Goal: Task Accomplishment & Management: Manage account settings

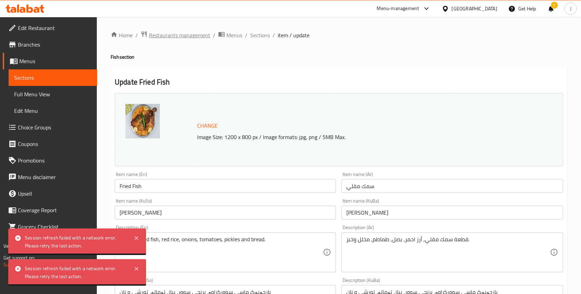
drag, startPoint x: 0, startPoint y: 0, endPoint x: 171, endPoint y: 35, distance: 174.2
click at [171, 35] on span "Restaurants management" at bounding box center [179, 35] width 61 height 8
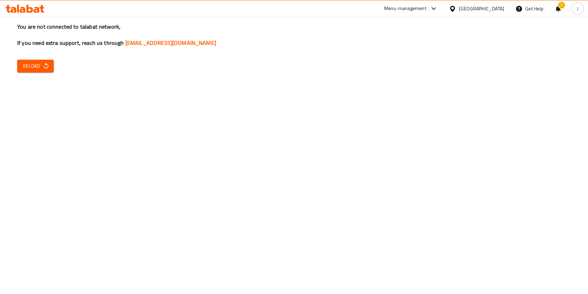
click at [42, 71] on button "Reload" at bounding box center [35, 66] width 37 height 13
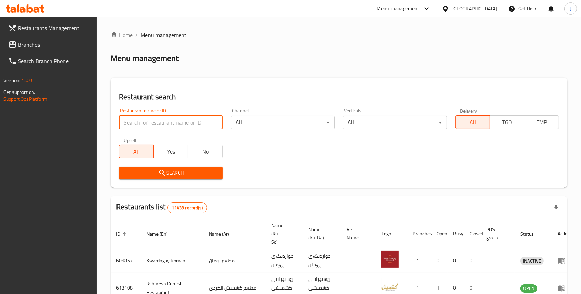
click at [157, 120] on input "search" at bounding box center [171, 122] width 104 height 14
type input "razqi"
click button "Search" at bounding box center [171, 172] width 104 height 13
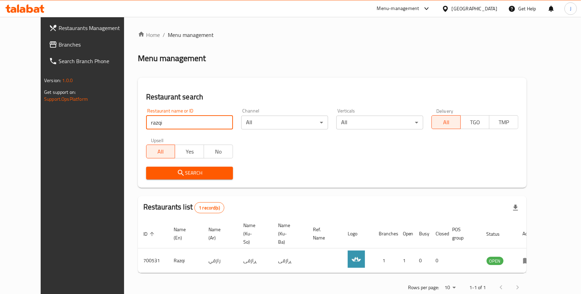
scroll to position [8, 0]
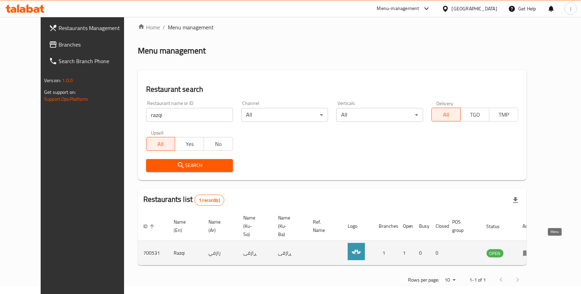
click at [531, 250] on icon "enhanced table" at bounding box center [527, 253] width 8 height 6
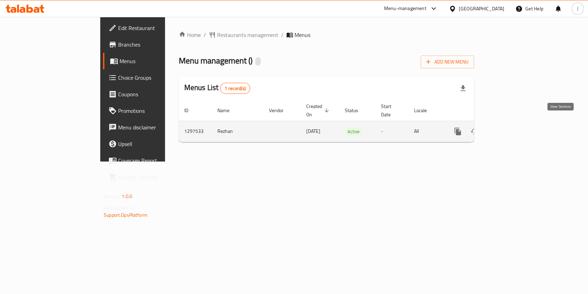
click at [516, 129] on link "enhanced table" at bounding box center [507, 131] width 17 height 17
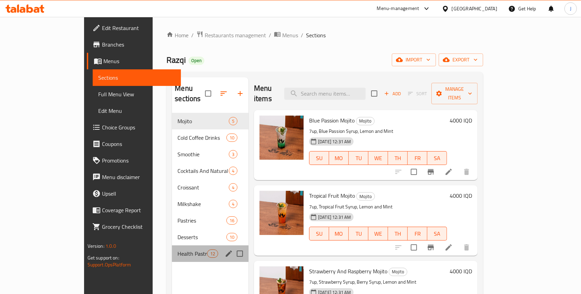
click at [172, 245] on div "Health Pastries 12" at bounding box center [210, 253] width 76 height 17
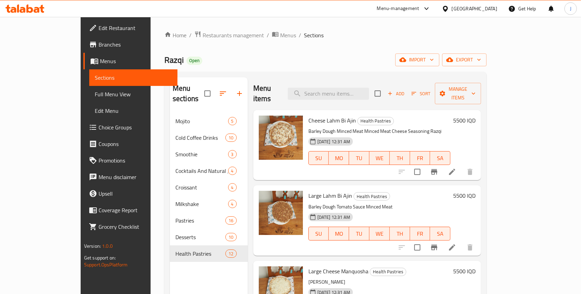
click at [379, 115] on h6 "Cheese Lahm Bi Ajin Health Pastries" at bounding box center [379, 120] width 142 height 10
click at [456, 167] on icon at bounding box center [452, 171] width 8 height 8
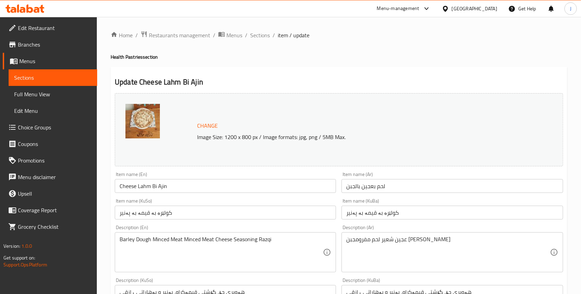
click at [347, 186] on input "لحم بعجين بالجبن" at bounding box center [451, 186] width 221 height 14
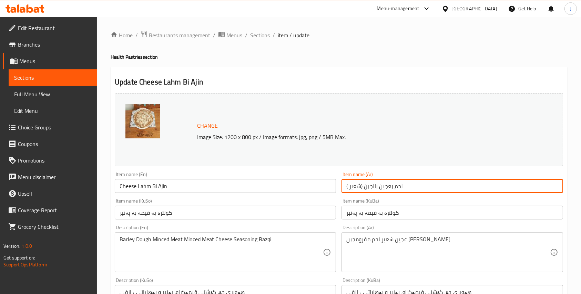
drag, startPoint x: 363, startPoint y: 186, endPoint x: 330, endPoint y: 188, distance: 32.5
click at [330, 188] on div "Change Image Size: 1200 x 800 px / Image formats: jpg, png / 5MB Max. Item name…" at bounding box center [339, 283] width 454 height 386
click at [367, 188] on input "( شعير) لحم بعجين بالجبن" at bounding box center [451, 186] width 221 height 14
drag, startPoint x: 364, startPoint y: 185, endPoint x: 305, endPoint y: 186, distance: 59.3
click at [305, 186] on div "Change Image Size: 1200 x 800 px / Image formats: jpg, png / 5MB Max. Item name…" at bounding box center [339, 283] width 454 height 386
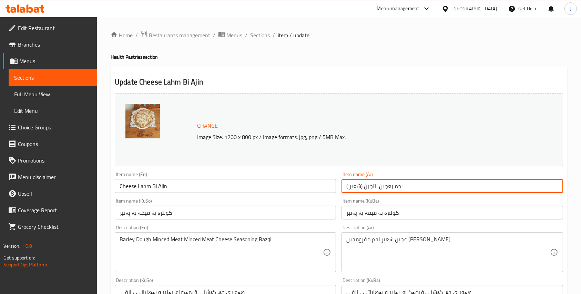
type input "( شعير) لحم بعجين بالجبن"
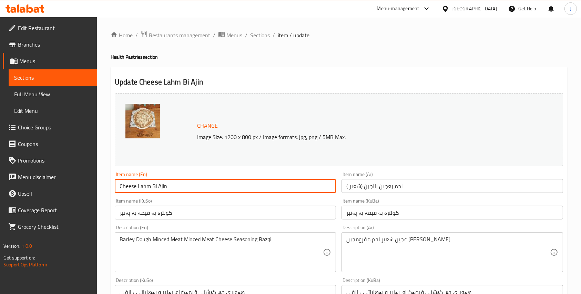
click at [188, 187] on input "Cheese Lahm Bi Ajin" at bounding box center [225, 186] width 221 height 14
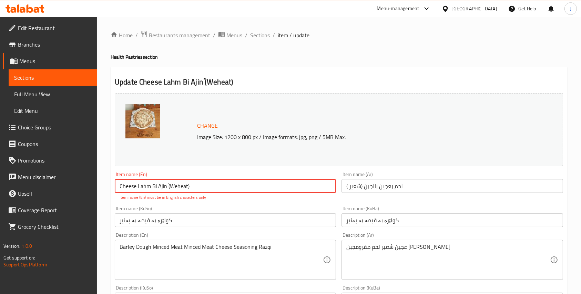
click at [245, 184] on input "Cheese Lahm Bi Ajin (ًWeheat)" at bounding box center [225, 186] width 221 height 14
click at [167, 187] on input "Cheese Lahm Bi Ajin (ًWeheat)" at bounding box center [225, 186] width 221 height 14
click at [213, 188] on input "Cheese Lahm Bi Ajin (ًWeheat)" at bounding box center [225, 186] width 221 height 14
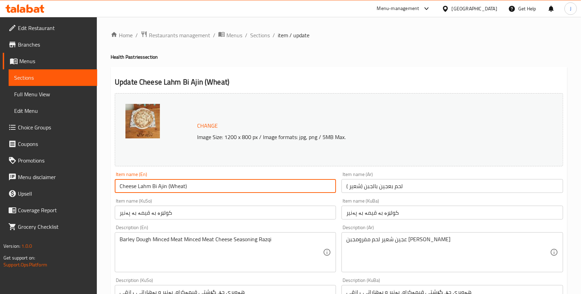
drag, startPoint x: 211, startPoint y: 184, endPoint x: 165, endPoint y: 186, distance: 45.5
click at [165, 186] on input "Cheese Lahm Bi Ajin (Wheat)" at bounding box center [225, 186] width 221 height 14
type input "Cheese Lahm Bi Ajin (Wheat)"
click at [226, 200] on div "Item name (KuSo) کولێرە بە قیمە بە پەنیر Item name (KuSo)" at bounding box center [225, 208] width 221 height 21
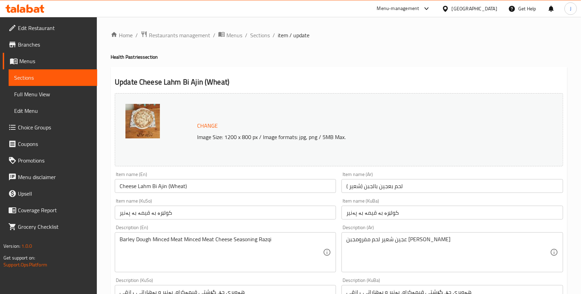
scroll to position [282, 0]
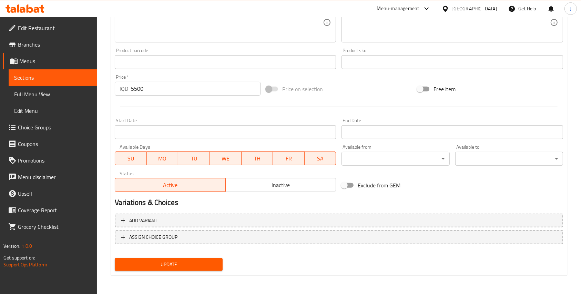
click at [186, 263] on span "Update" at bounding box center [168, 264] width 97 height 9
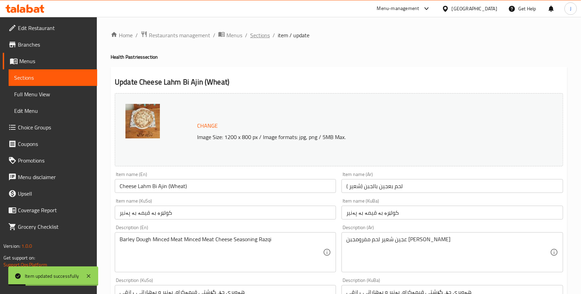
click at [267, 35] on span "Sections" at bounding box center [260, 35] width 20 height 8
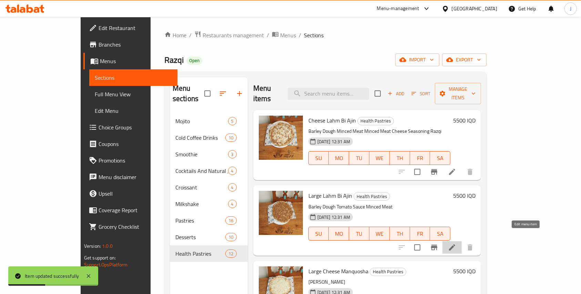
click at [456, 243] on icon at bounding box center [452, 247] width 8 height 8
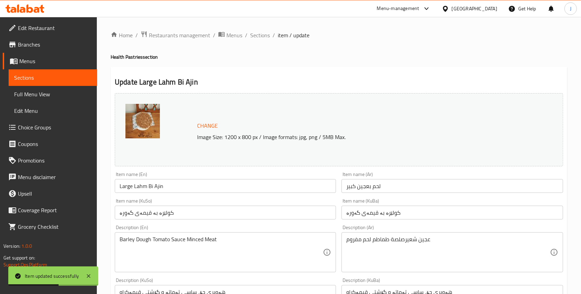
click at [165, 185] on input "Large Lahm Bi Ajin" at bounding box center [225, 186] width 221 height 14
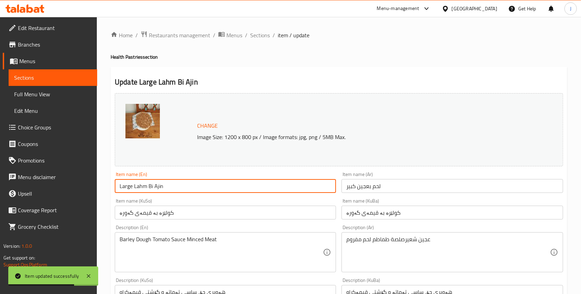
paste input "(Wheat)"
type input "Large Lahm Bi Ajin (Wheat)"
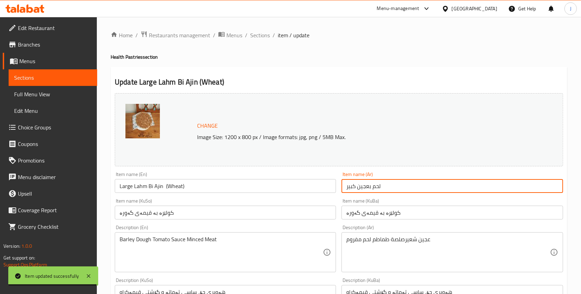
click at [345, 183] on input "لحم بعجين كبير" at bounding box center [451, 186] width 221 height 14
paste input "( شعير)"
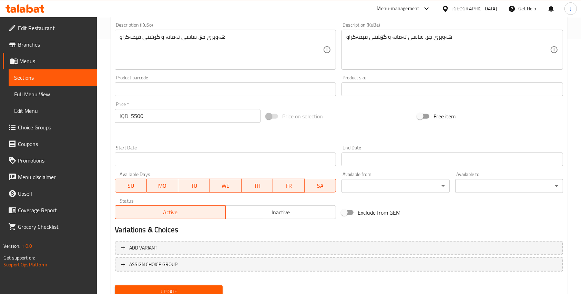
scroll to position [282, 0]
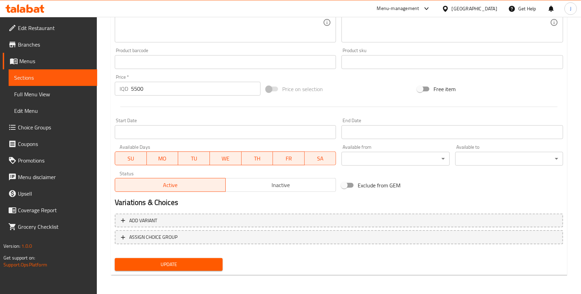
type input "( شعير) لحم بعجين كبير"
click at [181, 256] on div "Update" at bounding box center [168, 264] width 113 height 18
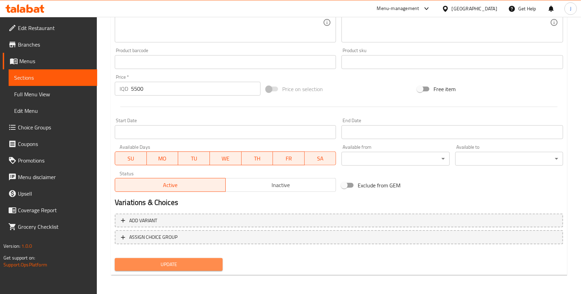
click at [173, 263] on span "Update" at bounding box center [168, 264] width 97 height 9
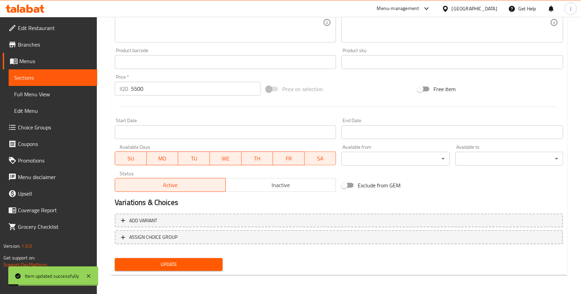
scroll to position [0, 0]
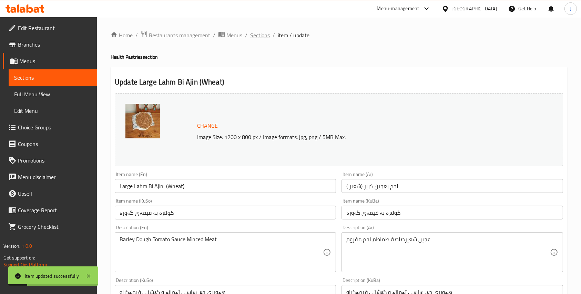
click at [258, 35] on span "Sections" at bounding box center [260, 35] width 20 height 8
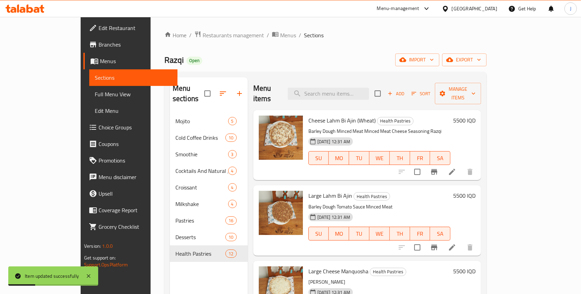
scroll to position [66, 0]
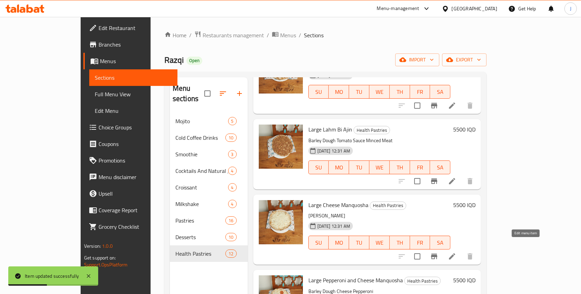
click at [456, 252] on icon at bounding box center [452, 256] width 8 height 8
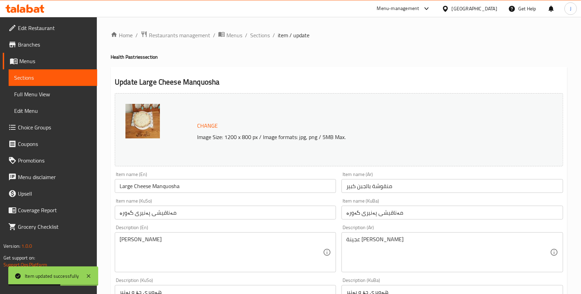
click at [198, 191] on input "Large Cheese Manquosha" at bounding box center [225, 186] width 221 height 14
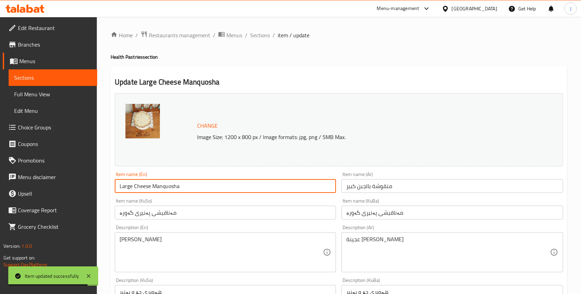
paste input "(Wheat)"
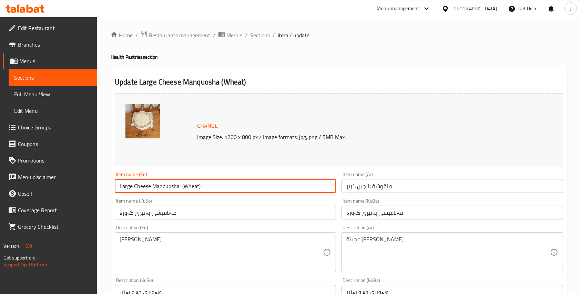
type input "Large Cheese Manquosha (Wheat)"
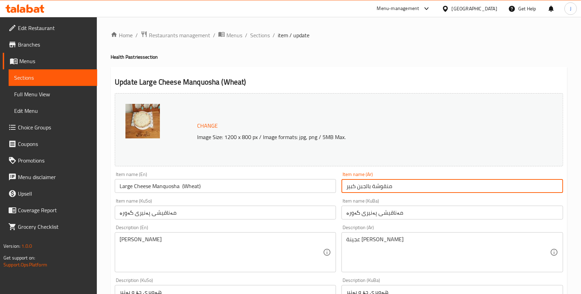
click at [344, 186] on input "منقوشة بالجبن كبير" at bounding box center [451, 186] width 221 height 14
paste input "( شعير)"
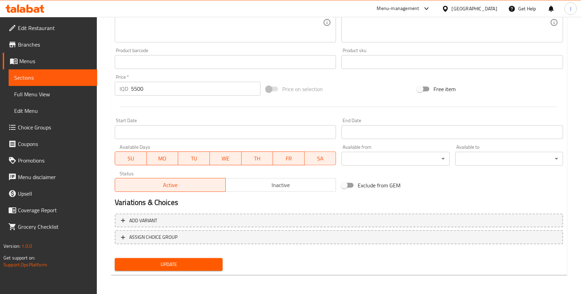
type input "( شعير) منقوشة بالجبن كبير"
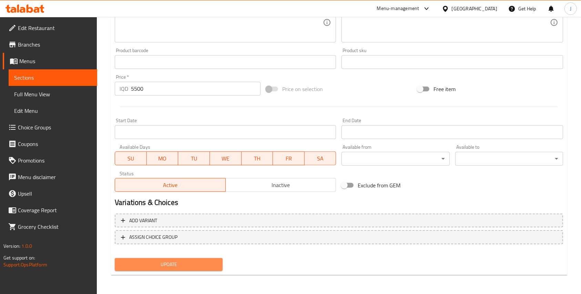
click at [176, 260] on span "Update" at bounding box center [168, 264] width 97 height 9
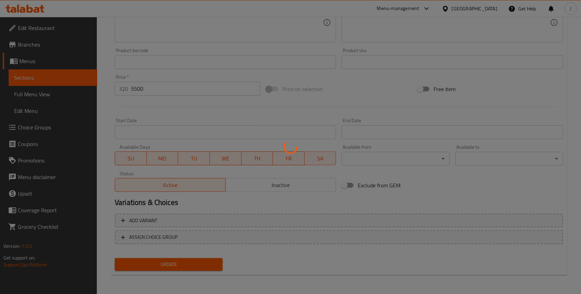
click at [176, 259] on div at bounding box center [290, 147] width 581 height 294
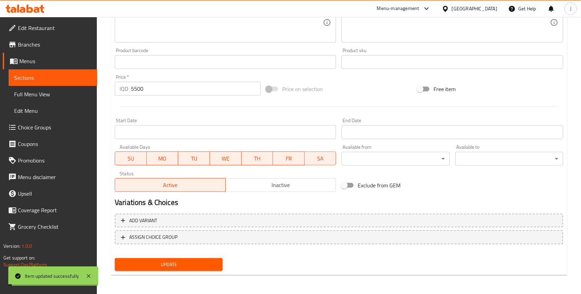
scroll to position [0, 0]
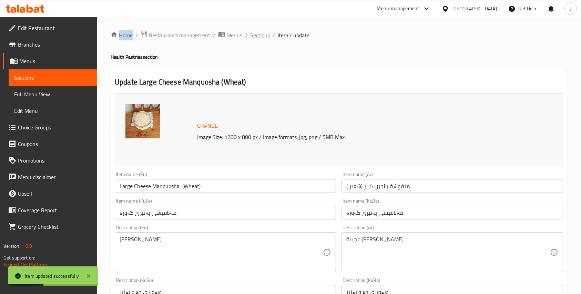
click at [263, 35] on span "Sections" at bounding box center [260, 35] width 20 height 8
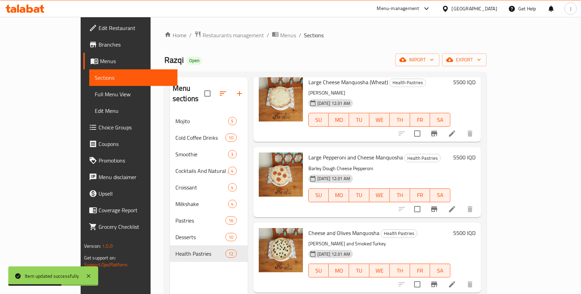
scroll to position [190, 0]
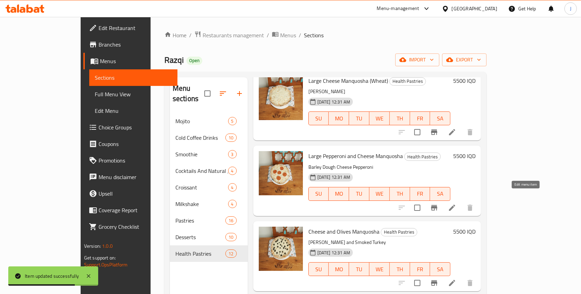
click at [456, 203] on icon at bounding box center [452, 207] width 8 height 8
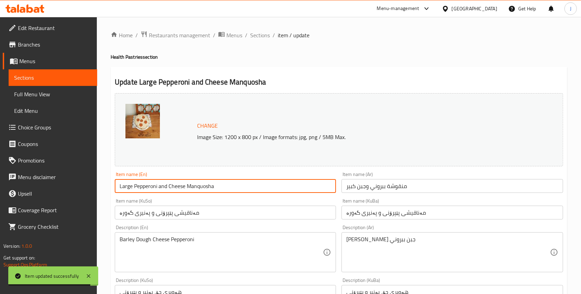
click at [229, 188] on input "Large Pepperoni and Cheese Manquosha" at bounding box center [225, 186] width 221 height 14
paste input "(Wheat)"
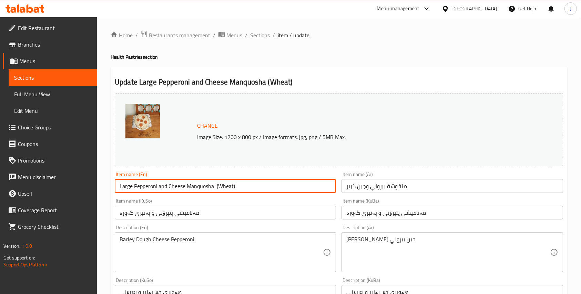
type input "Large Pepperoni and Cheese Manquosha (Wheat)"
click at [342, 185] on input "منقوشة ببروني وجبن كبير" at bounding box center [451, 186] width 221 height 14
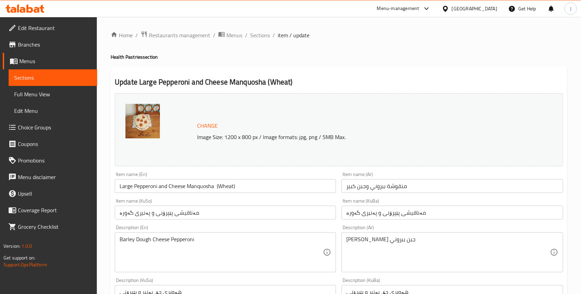
click at [442, 37] on ol "Home / Restaurants management / Menus / Sections / item / update" at bounding box center [339, 35] width 457 height 9
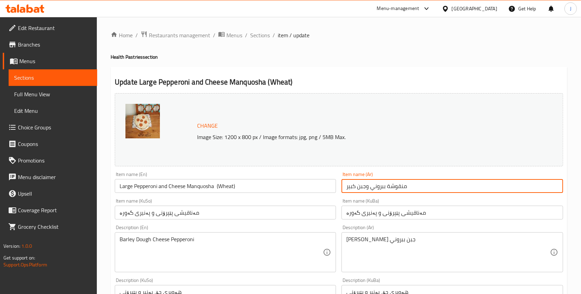
click at [345, 187] on input "منقوشة ببروني وجبن كبير" at bounding box center [451, 186] width 221 height 14
paste input "( شعير)"
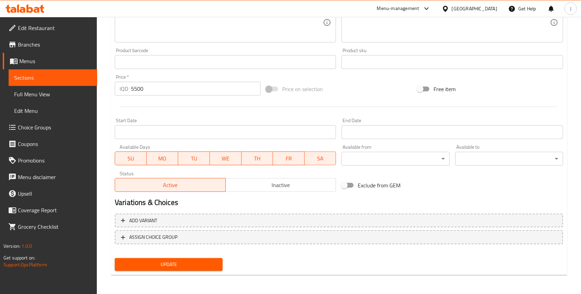
type input "( شعير) منقوشة ببروني وجبن كبير"
click at [183, 260] on span "Update" at bounding box center [168, 264] width 97 height 9
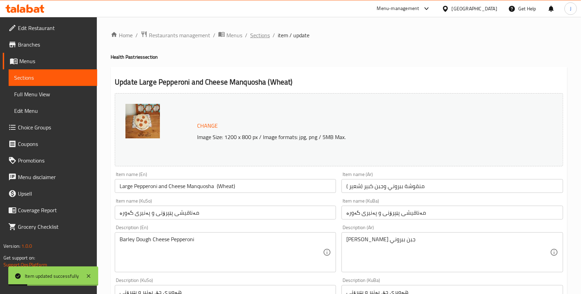
click at [262, 39] on span "Sections" at bounding box center [260, 35] width 20 height 8
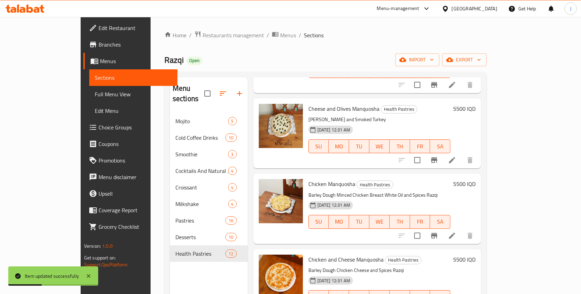
scroll to position [320, 0]
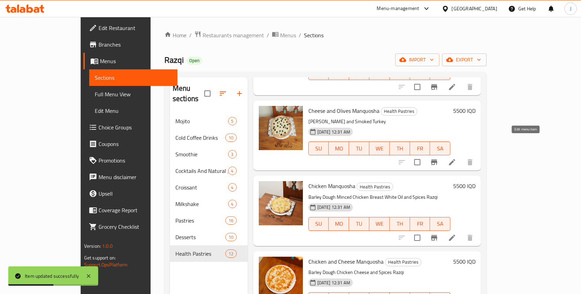
click at [456, 158] on icon at bounding box center [452, 162] width 8 height 8
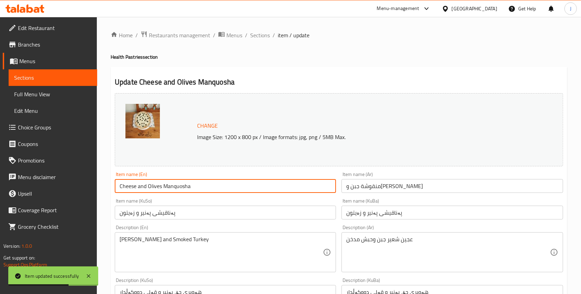
click at [212, 191] on input "Cheese and Olives Manquosha" at bounding box center [225, 186] width 221 height 14
paste input "(Wheat)"
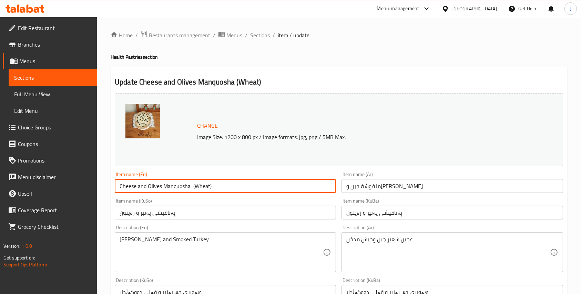
type input "Cheese and Olives Manquosha (Wheat)"
click at [342, 182] on input "منقوشة جبن وزيتون" at bounding box center [451, 186] width 221 height 14
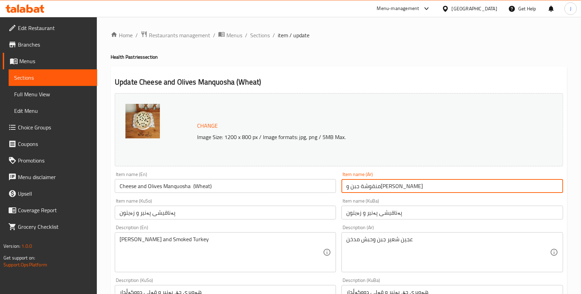
paste input "( شعير)"
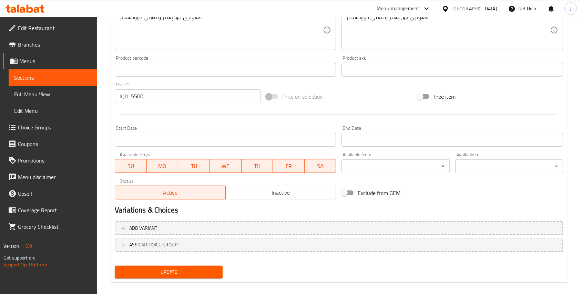
scroll to position [282, 0]
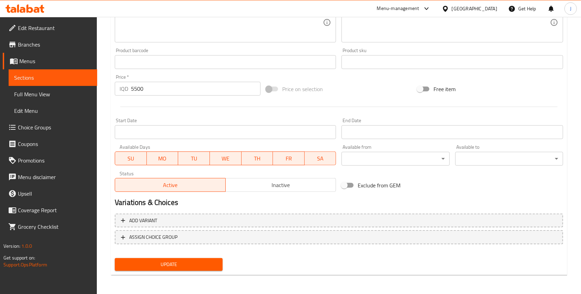
type input "( شعير) منقوشة جبن وزيتون"
click at [187, 259] on button "Update" at bounding box center [169, 264] width 108 height 13
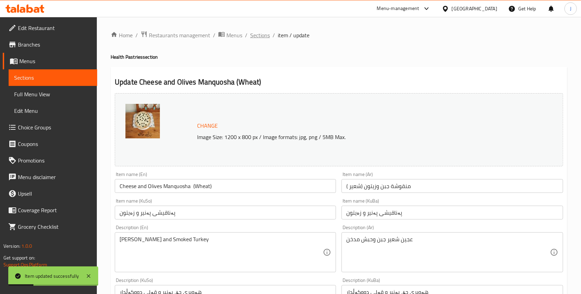
click at [259, 35] on span "Sections" at bounding box center [260, 35] width 20 height 8
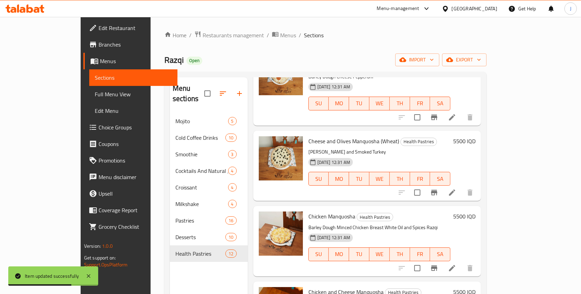
scroll to position [304, 0]
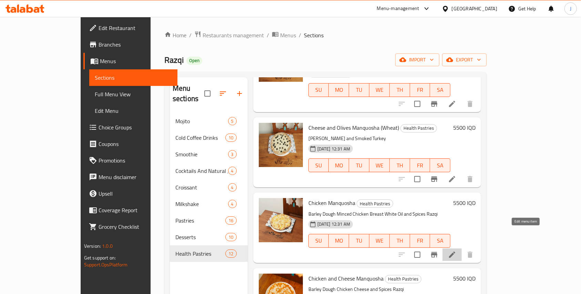
click at [456, 250] on icon at bounding box center [452, 254] width 8 height 8
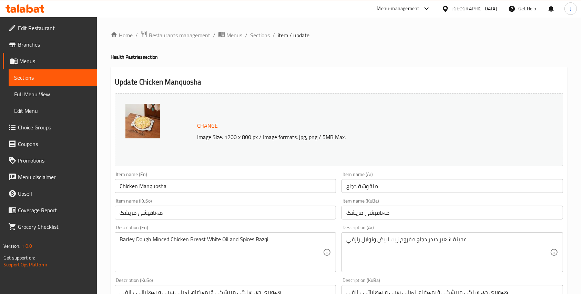
click at [195, 188] on input "Chicken Manquosha" at bounding box center [225, 186] width 221 height 14
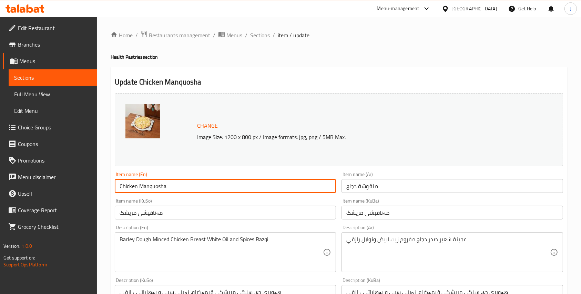
paste input "(Wheat)"
type input "Chicken Manquosha (Wheat)"
click at [346, 184] on input "منقوشة دجاج" at bounding box center [451, 186] width 221 height 14
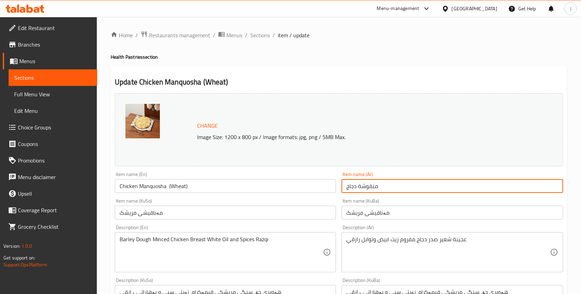
paste input "( شعير)"
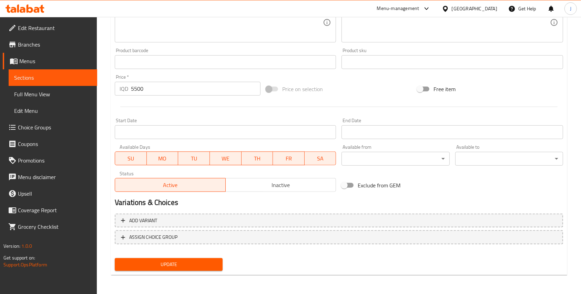
type input "( شعير) منقوشة دجاج"
click at [160, 265] on span "Update" at bounding box center [168, 264] width 97 height 9
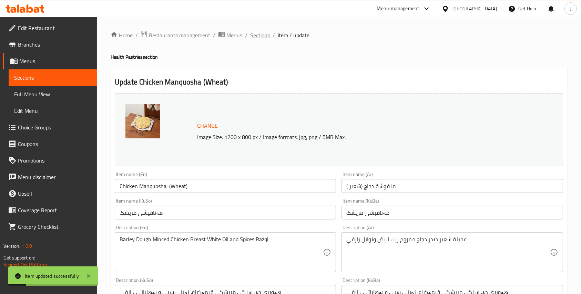
click at [261, 37] on span "Sections" at bounding box center [260, 35] width 20 height 8
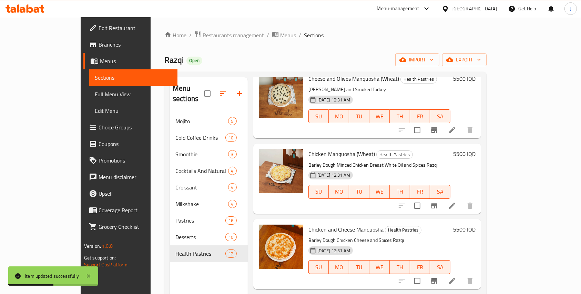
scroll to position [353, 0]
click at [456, 276] on icon at bounding box center [452, 280] width 8 height 8
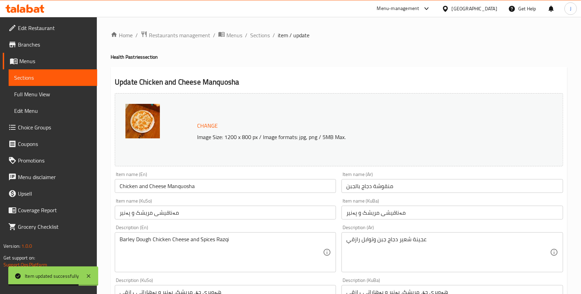
click at [209, 192] on input "Chicken and Cheese Manquosha" at bounding box center [225, 186] width 221 height 14
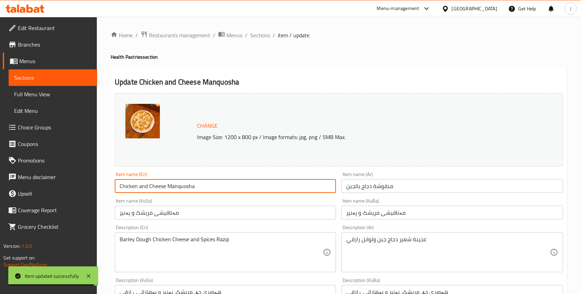
paste input "(Wheat)"
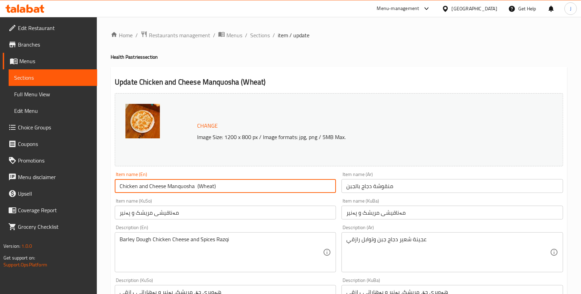
type input "Chicken and Cheese Manquosha (Wheat)"
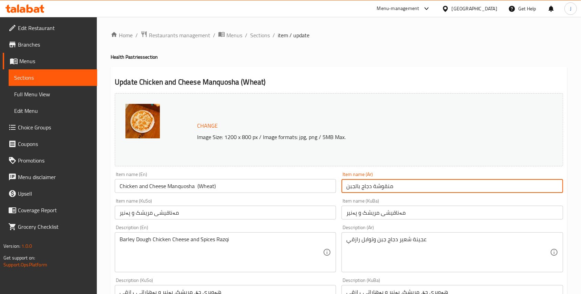
click at [342, 188] on input "منقوشة دجاج بالجبن" at bounding box center [451, 186] width 221 height 14
paste input "( شعير)"
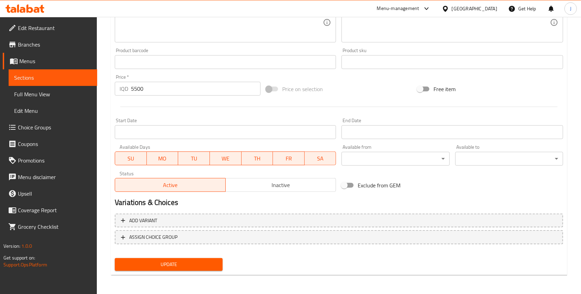
type input "( شعير) منقوشة دجاج بالجبن"
click at [170, 264] on span "Update" at bounding box center [168, 264] width 97 height 9
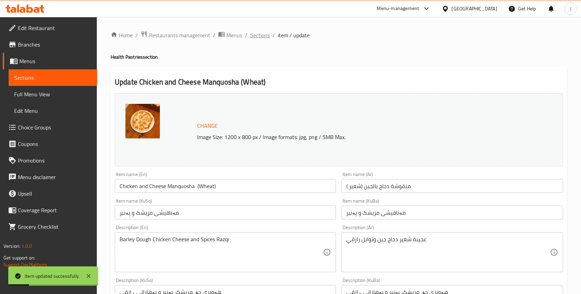
click at [260, 35] on span "Sections" at bounding box center [260, 35] width 20 height 8
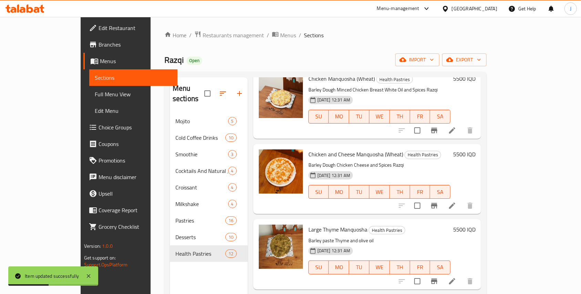
scroll to position [428, 0]
click at [455, 277] on icon at bounding box center [452, 280] width 6 height 6
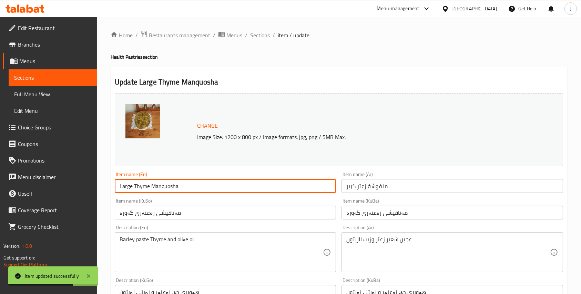
click at [226, 183] on input "Large Thyme Manquosha" at bounding box center [225, 186] width 221 height 14
paste input "(Wheat)"
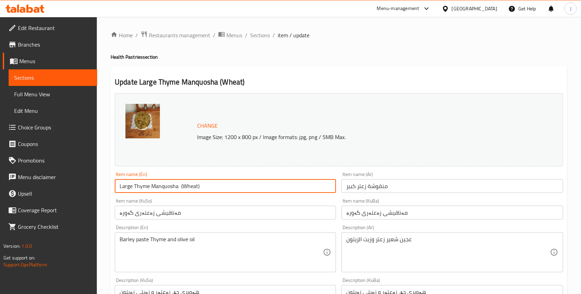
type input "Large Thyme Manquosha (Wheat)"
click at [344, 187] on input "منقوشة زعتر كبير" at bounding box center [451, 186] width 221 height 14
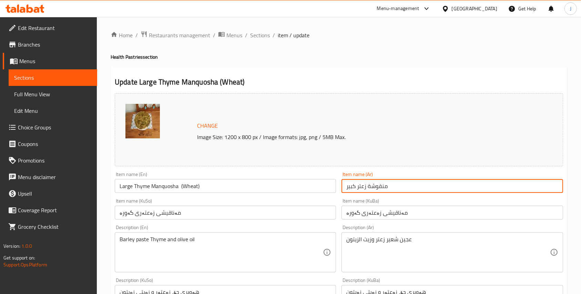
paste input "( شعير)"
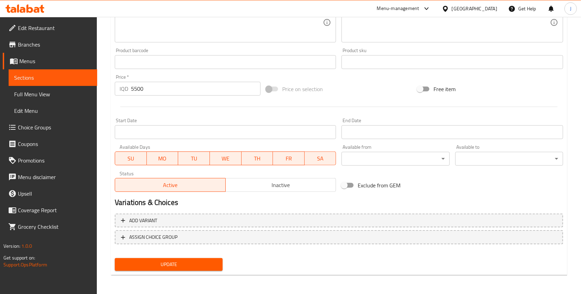
type input "( شعير) منقوشة زعتر كبير"
click at [188, 260] on span "Update" at bounding box center [168, 264] width 97 height 9
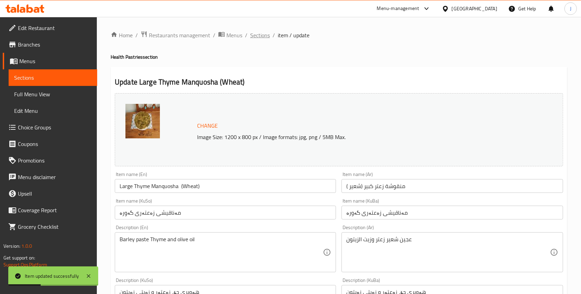
click at [258, 34] on span "Sections" at bounding box center [260, 35] width 20 height 8
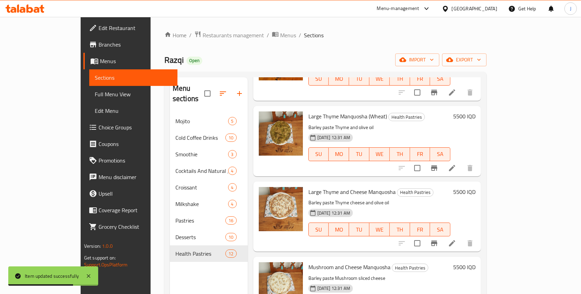
scroll to position [566, 0]
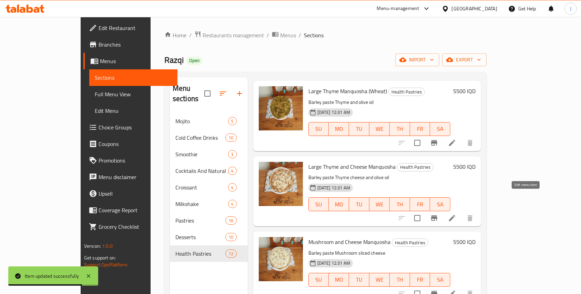
click at [455, 215] on icon at bounding box center [452, 218] width 6 height 6
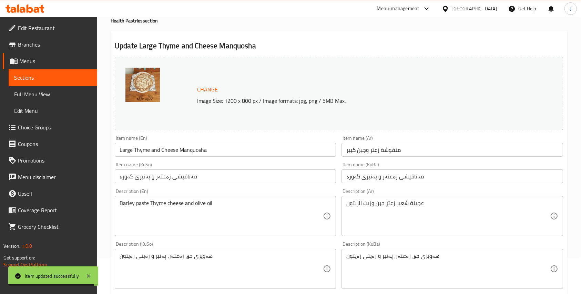
scroll to position [39, 0]
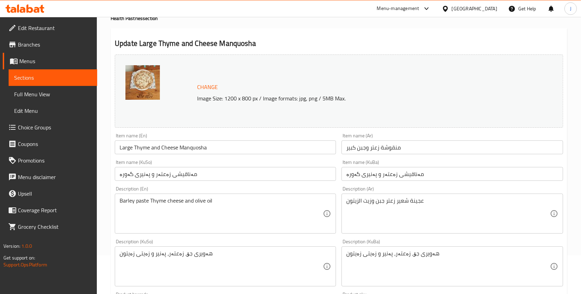
click at [243, 151] on input "Large Thyme and Cheese Manquosha" at bounding box center [225, 147] width 221 height 14
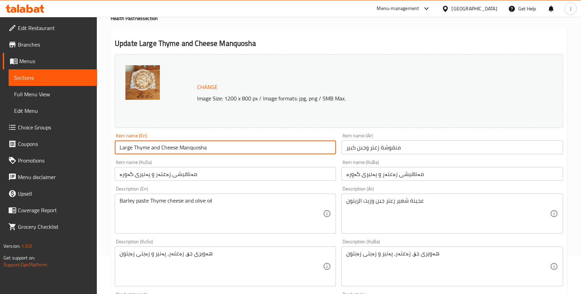
paste input "(Wheat)"
type input "Large Thyme and Cheese Manquosha (Wheat)"
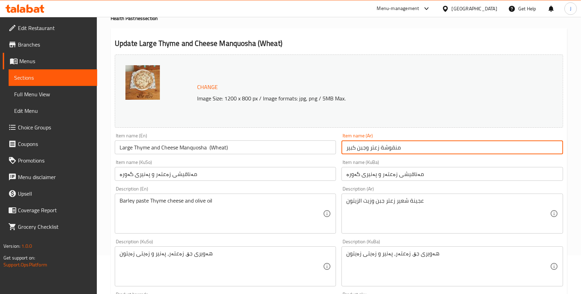
click at [346, 145] on input "منقوشة زعتر وجبن كبير" at bounding box center [451, 147] width 221 height 14
paste input "( شعير)"
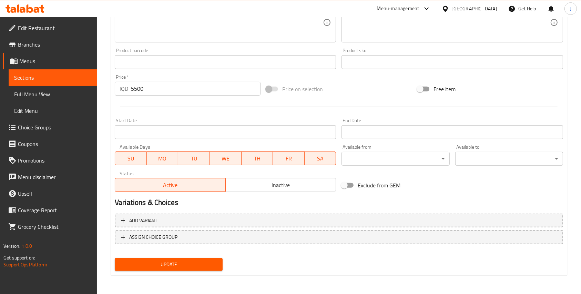
type input "( شعير) منقوشة زعتر وجبن كبير"
click at [174, 267] on span "Update" at bounding box center [168, 264] width 97 height 9
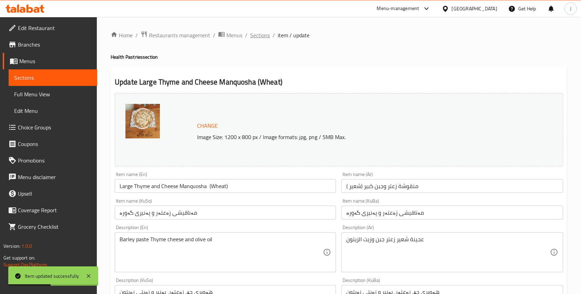
click at [265, 33] on span "Sections" at bounding box center [260, 35] width 20 height 8
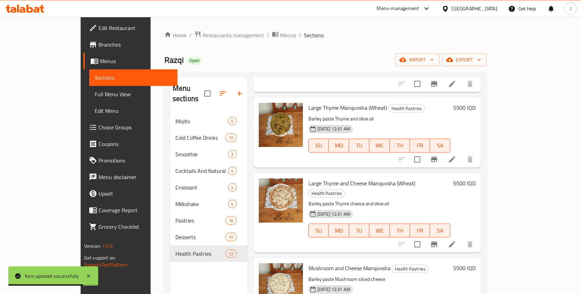
scroll to position [626, 0]
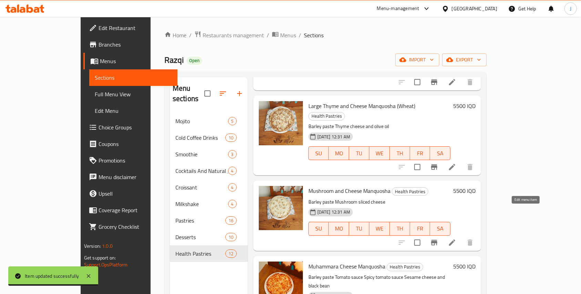
click at [456, 238] on icon at bounding box center [452, 242] width 8 height 8
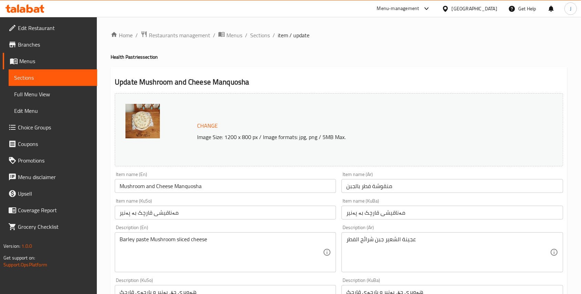
click at [207, 186] on input "Mushroom and Cheese Manquosha" at bounding box center [225, 186] width 221 height 14
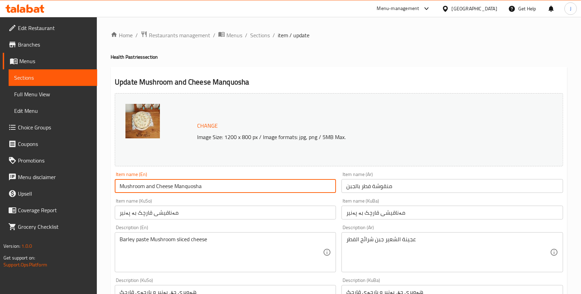
paste input "(Wheat)"
type input "Mushroom and Cheese Manquosha (Wheat)"
click at [345, 188] on input "منقوشة فطر بالجبن" at bounding box center [451, 186] width 221 height 14
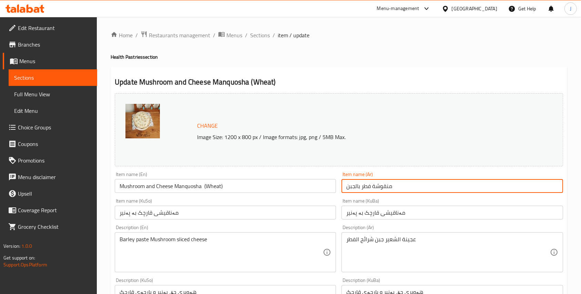
paste input "( شعير)"
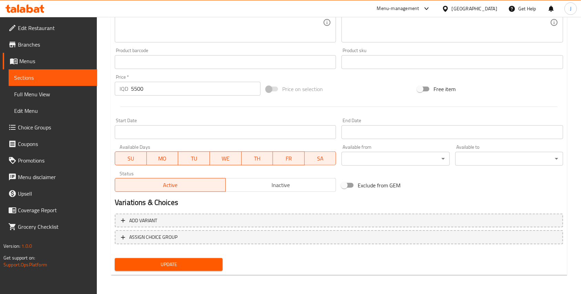
type input "( شعير) منقوشة فطر بالجبن"
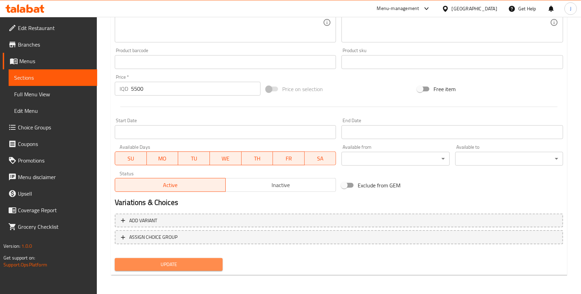
click at [182, 264] on span "Update" at bounding box center [168, 264] width 97 height 9
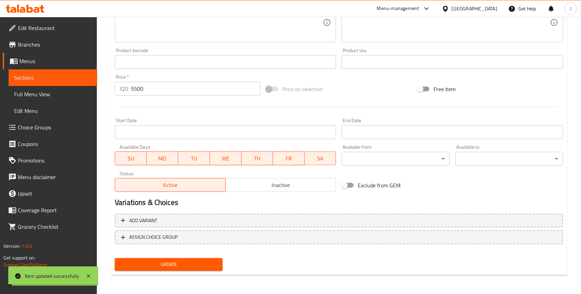
scroll to position [0, 0]
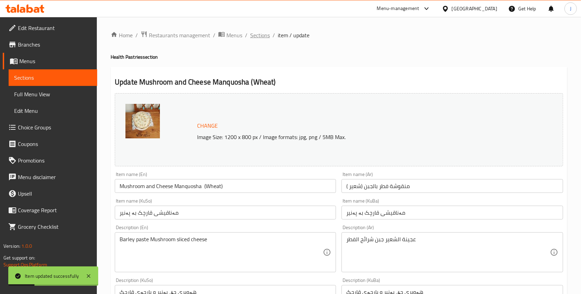
click at [264, 34] on span "Sections" at bounding box center [260, 35] width 20 height 8
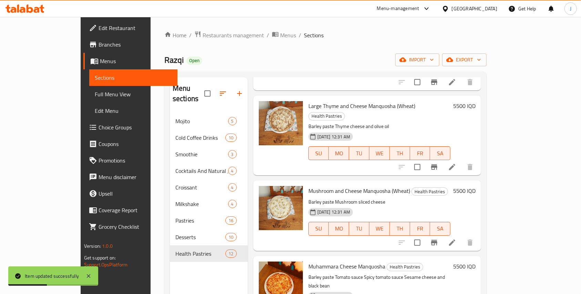
scroll to position [96, 0]
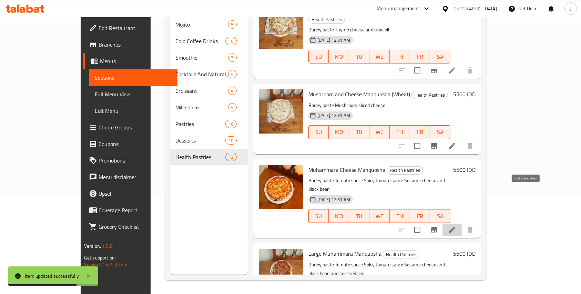
click at [456, 225] on icon at bounding box center [452, 229] width 8 height 8
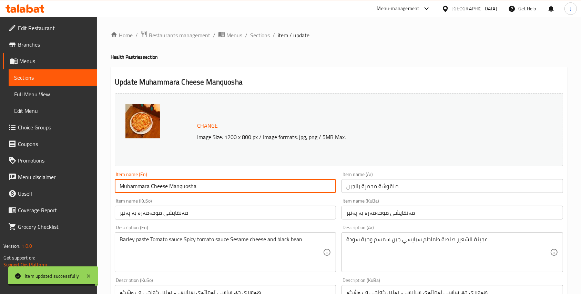
click at [207, 186] on input "Muhammara Cheese Manquosha" at bounding box center [225, 186] width 221 height 14
paste input "(Wheat)"
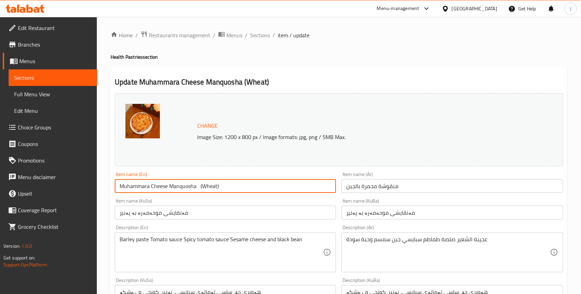
type input "Muhammara Cheese Manquosha (Wheat)"
click at [347, 186] on input "منقوشة محمرة بالجبن" at bounding box center [451, 186] width 221 height 14
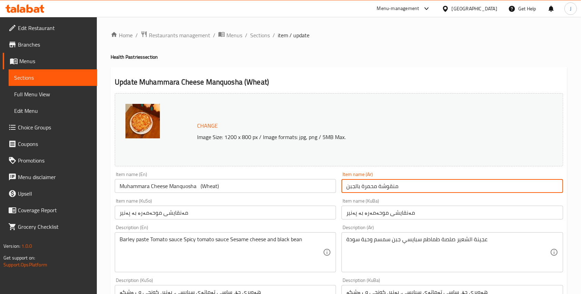
paste input "( شعير)"
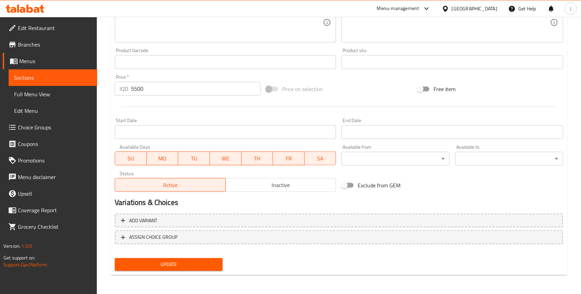
type input "( شعير) منقوشة محمرة بالجبن"
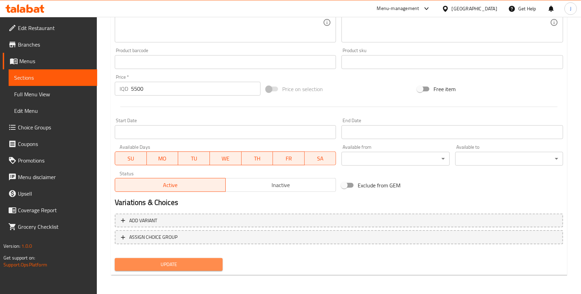
click at [156, 266] on span "Update" at bounding box center [168, 264] width 97 height 9
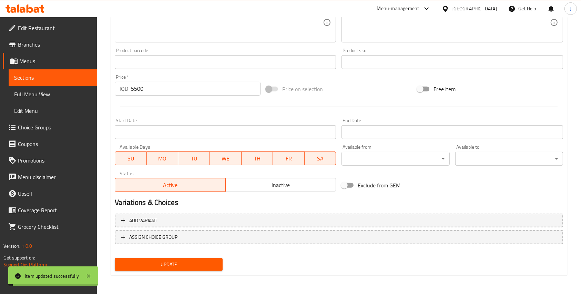
scroll to position [0, 0]
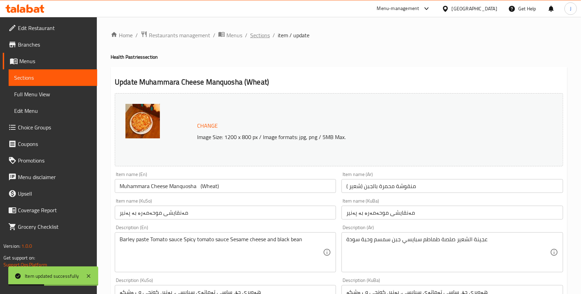
click at [256, 36] on span "Sections" at bounding box center [260, 35] width 20 height 8
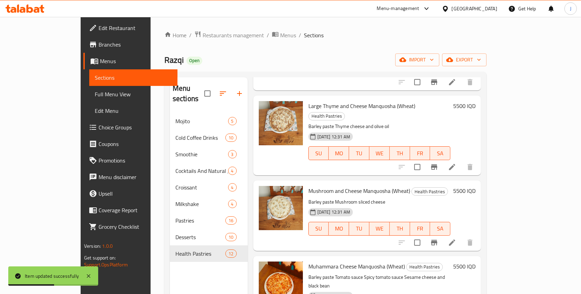
scroll to position [96, 0]
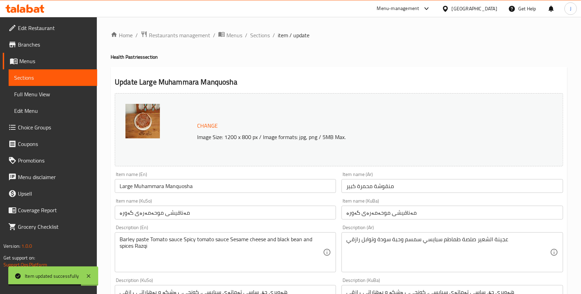
click at [238, 183] on input "Large Muhammara Manquosha" at bounding box center [225, 186] width 221 height 14
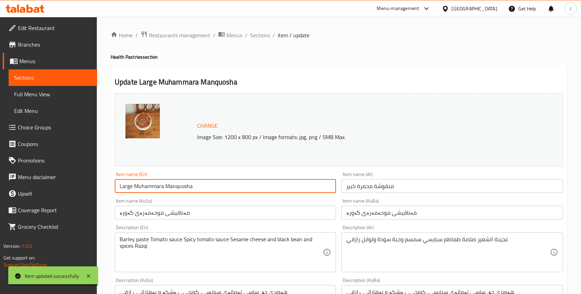
paste input "(Wheat)"
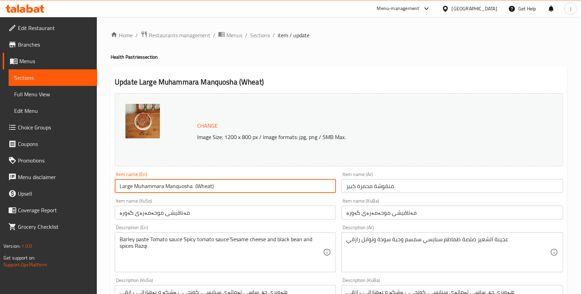
type input "Large Muhammara Manquosha (Wheat)"
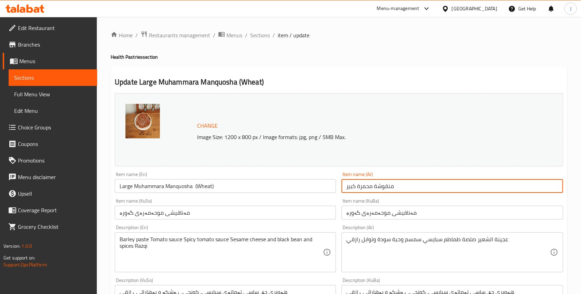
click at [344, 185] on input "منقوشة محمرة كبير" at bounding box center [451, 186] width 221 height 14
paste input "( شعير)"
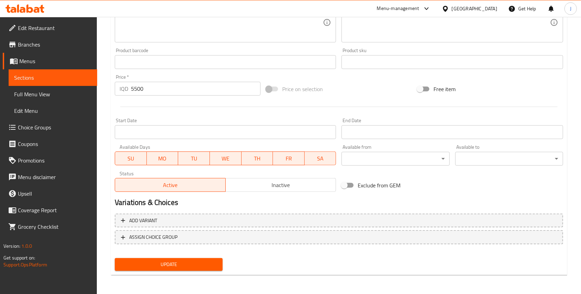
type input "( شعير) منقوشة محمرة كبير"
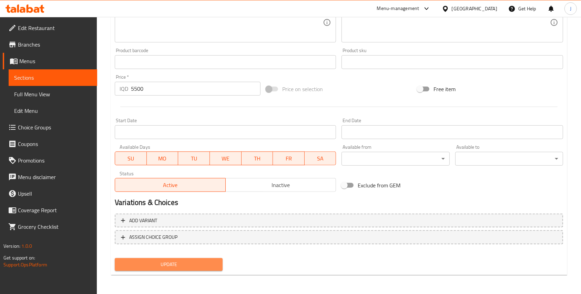
click at [157, 261] on span "Update" at bounding box center [168, 264] width 97 height 9
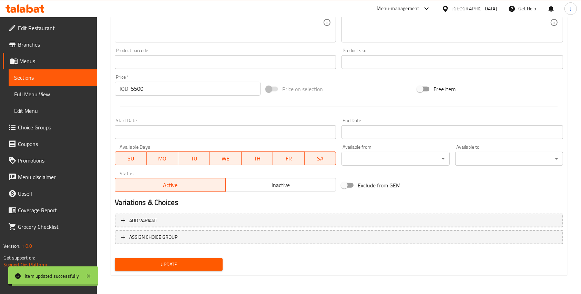
scroll to position [0, 0]
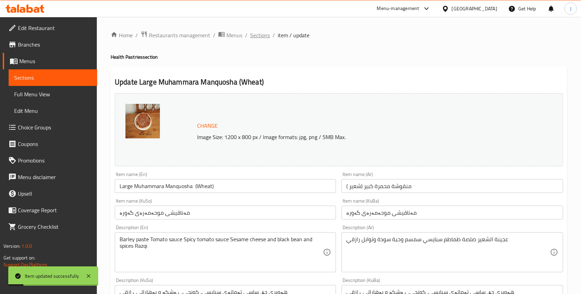
click at [256, 39] on span "Sections" at bounding box center [260, 35] width 20 height 8
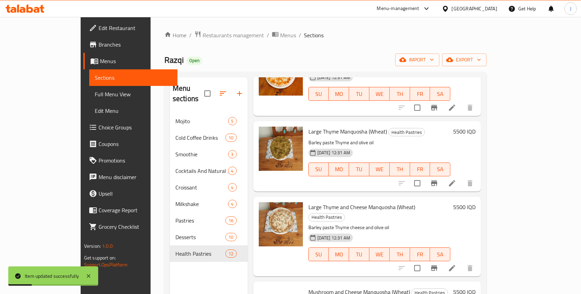
scroll to position [626, 0]
